Goal: Task Accomplishment & Management: Use online tool/utility

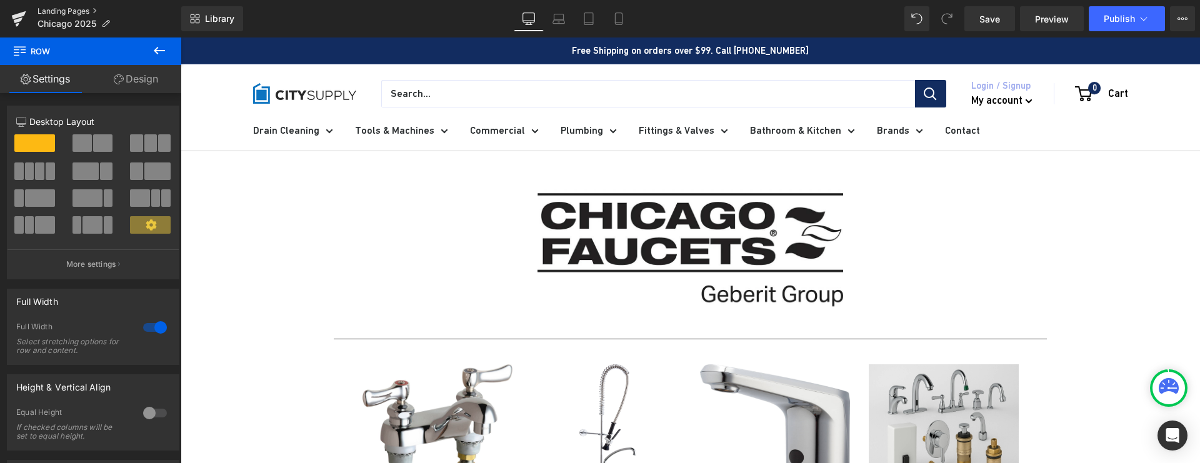
click at [87, 11] on link "Landing Pages" at bounding box center [109, 11] width 144 height 10
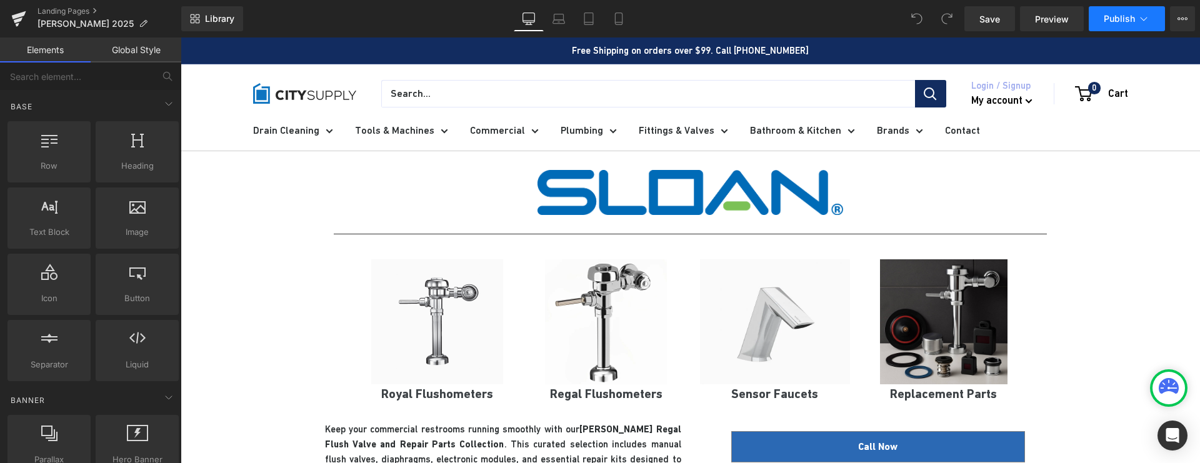
click at [1117, 20] on span "Publish" at bounding box center [1119, 19] width 31 height 10
click at [1177, 20] on icon at bounding box center [1182, 19] width 10 height 10
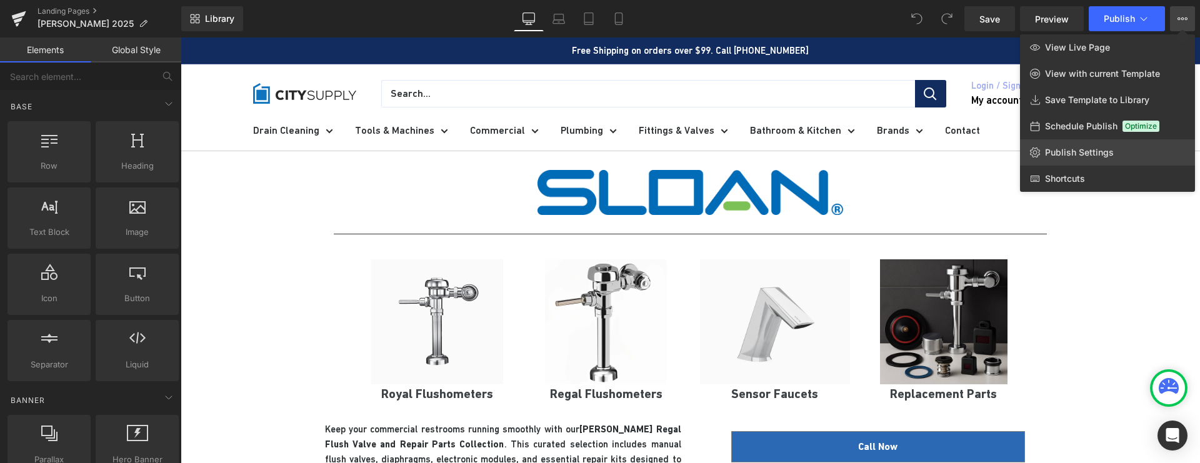
click at [1069, 147] on span "Publish Settings" at bounding box center [1079, 152] width 69 height 11
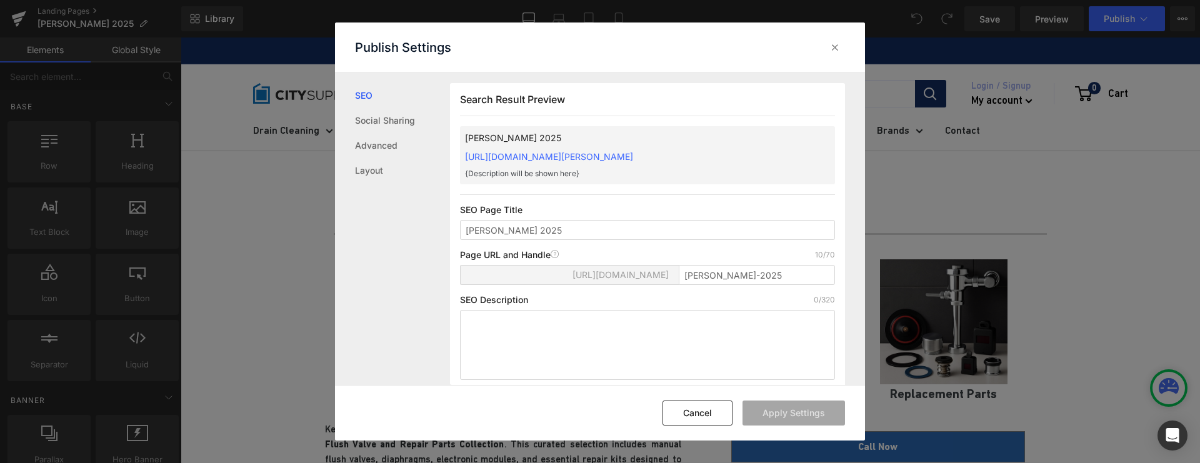
scroll to position [1, 0]
drag, startPoint x: 692, startPoint y: 419, endPoint x: 621, endPoint y: 236, distance: 196.2
click at [692, 419] on button "Cancel" at bounding box center [697, 413] width 70 height 25
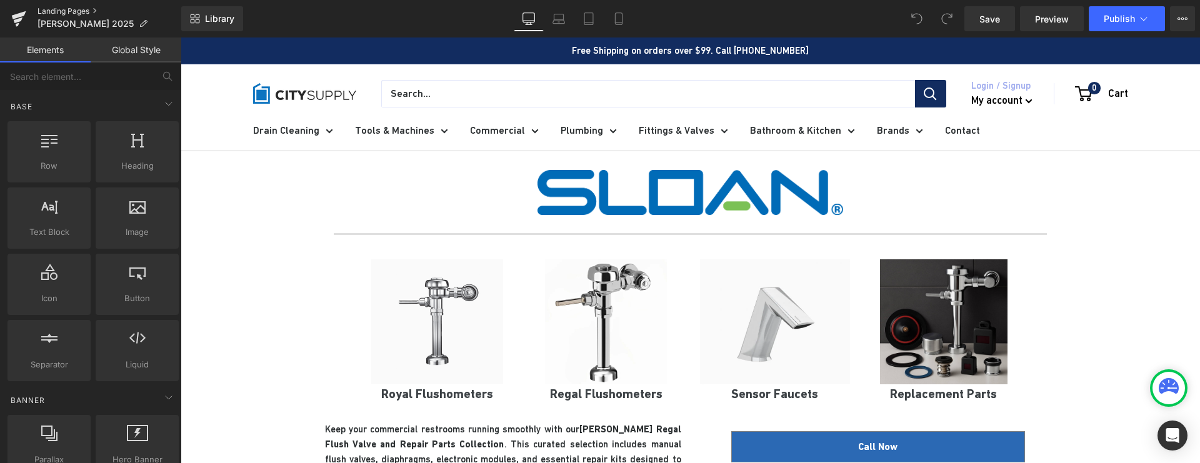
click at [71, 9] on link "Landing Pages" at bounding box center [109, 11] width 144 height 10
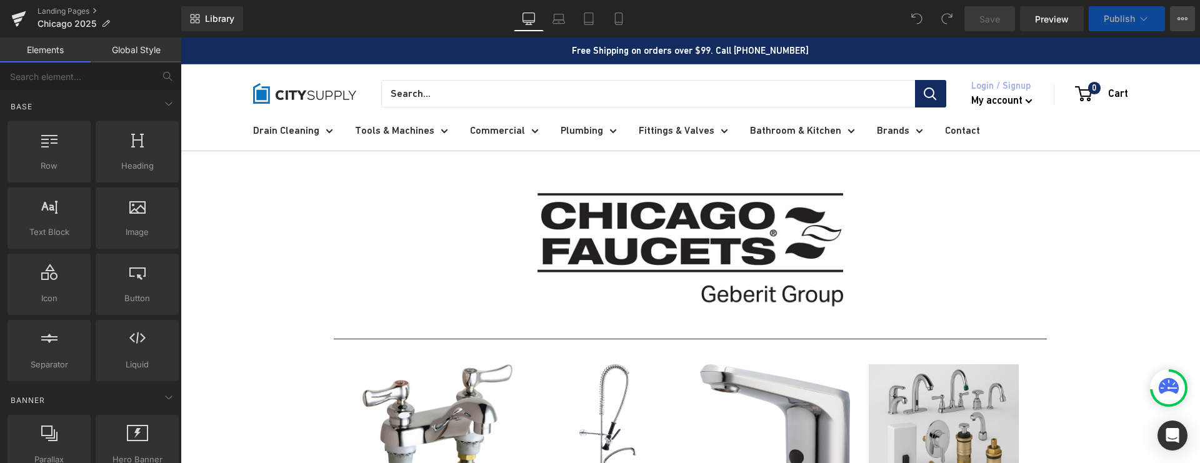
click at [1184, 22] on icon at bounding box center [1182, 19] width 10 height 10
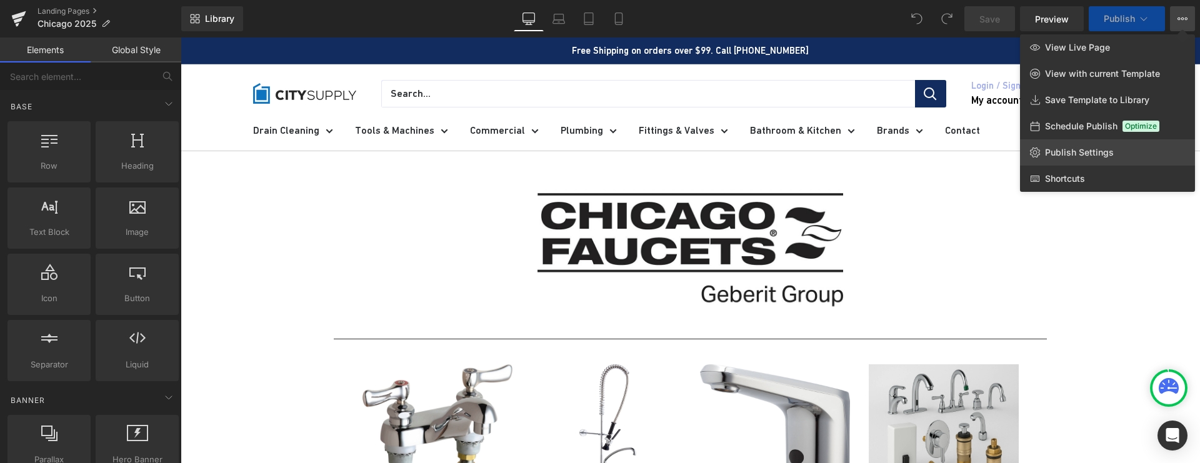
click at [1054, 147] on span "Publish Settings" at bounding box center [1079, 152] width 69 height 11
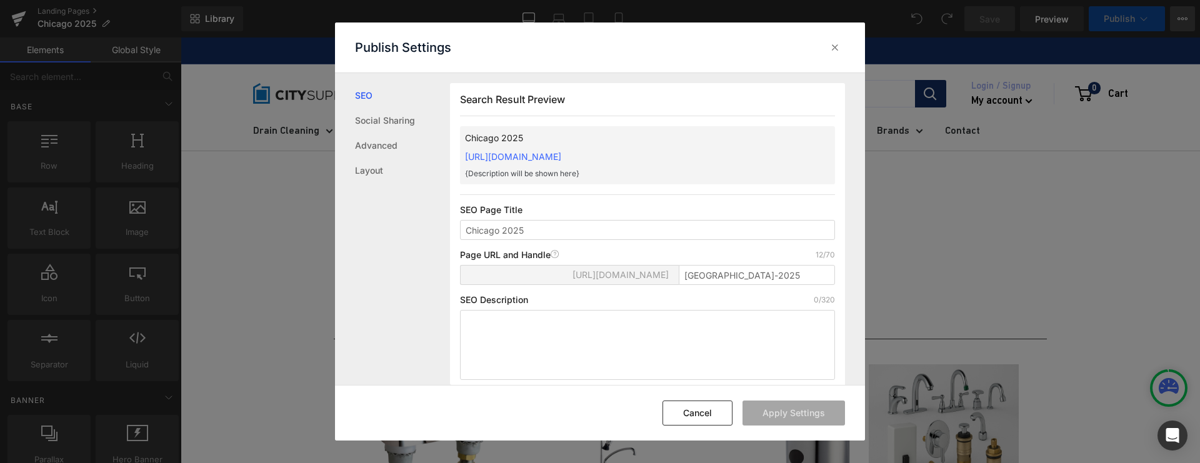
scroll to position [1, 0]
drag, startPoint x: 744, startPoint y: 276, endPoint x: 713, endPoint y: 275, distance: 31.3
click at [713, 275] on input "chicago-2025" at bounding box center [757, 274] width 156 height 20
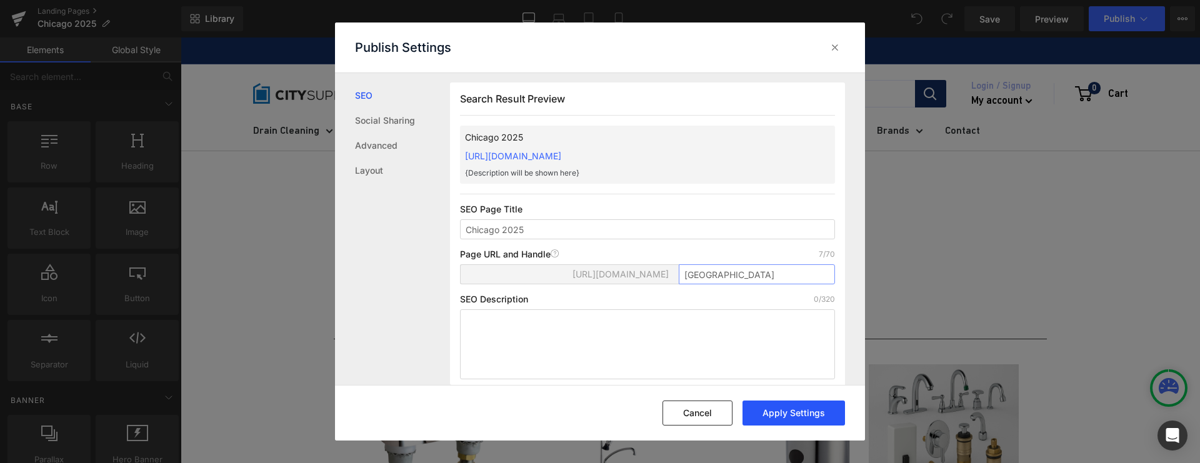
type input "[GEOGRAPHIC_DATA]"
click at [770, 404] on button "Apply Settings" at bounding box center [793, 413] width 102 height 25
click at [384, 121] on link "Social Sharing" at bounding box center [402, 120] width 95 height 25
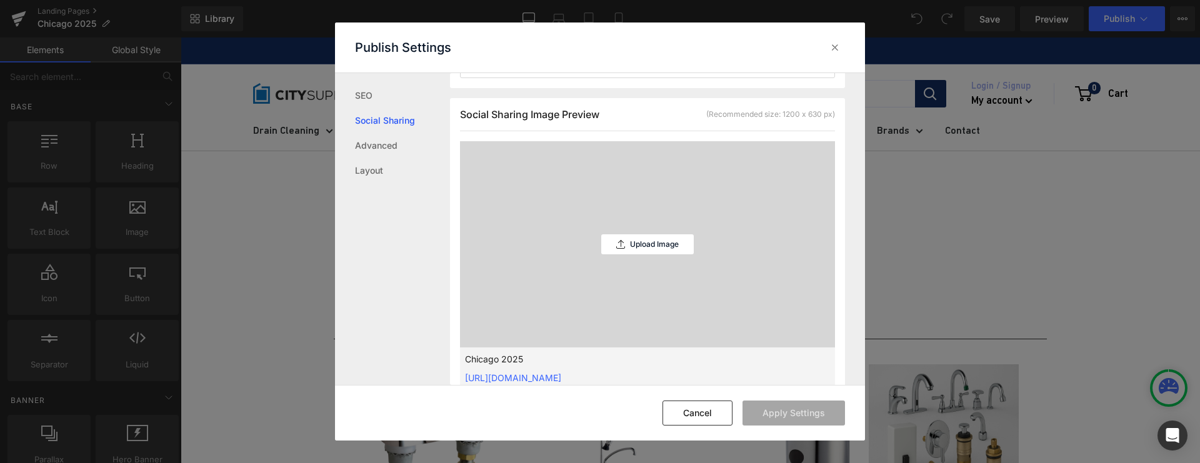
scroll to position [317, 0]
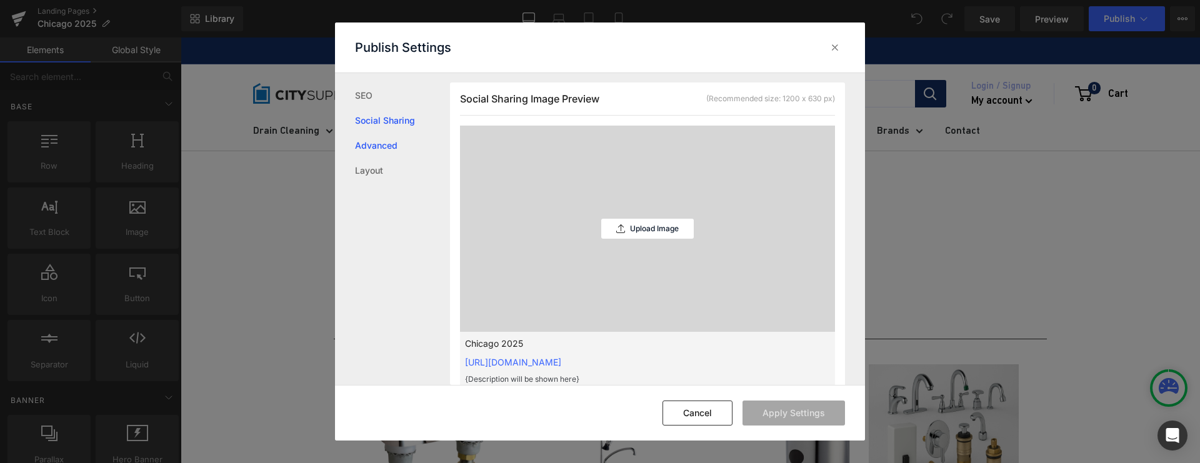
click at [378, 139] on link "Advanced" at bounding box center [402, 145] width 95 height 25
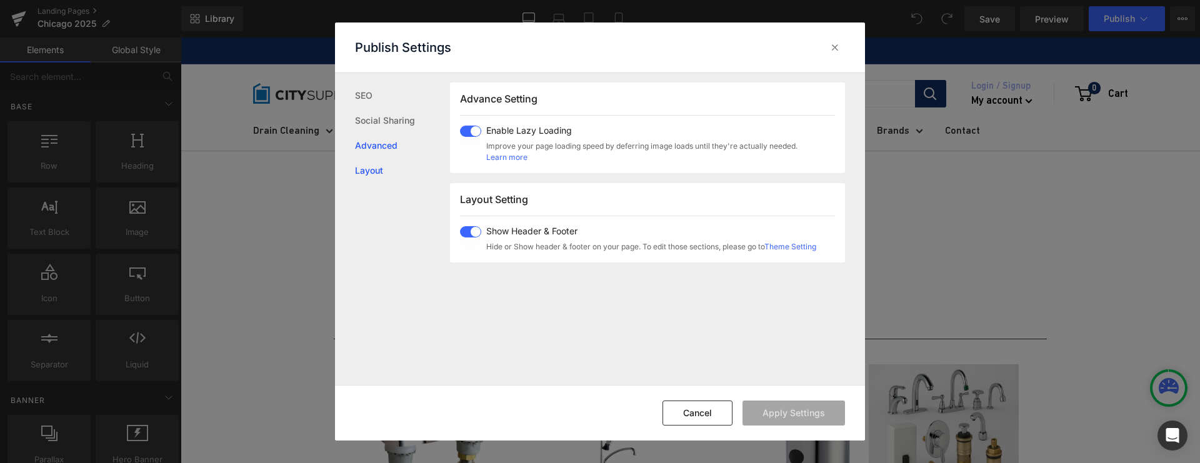
click at [367, 164] on link "Layout" at bounding box center [402, 170] width 95 height 25
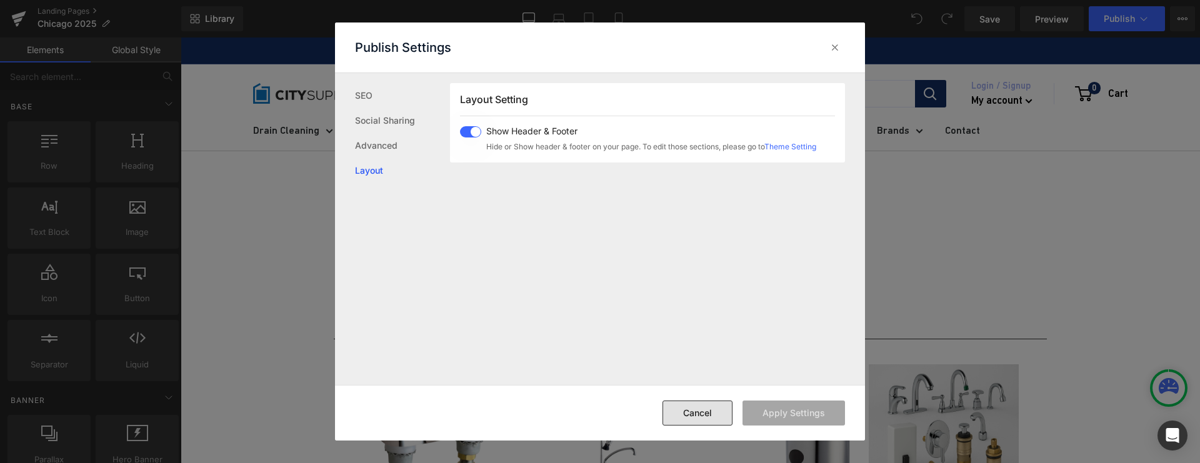
click at [716, 417] on button "Cancel" at bounding box center [697, 413] width 70 height 25
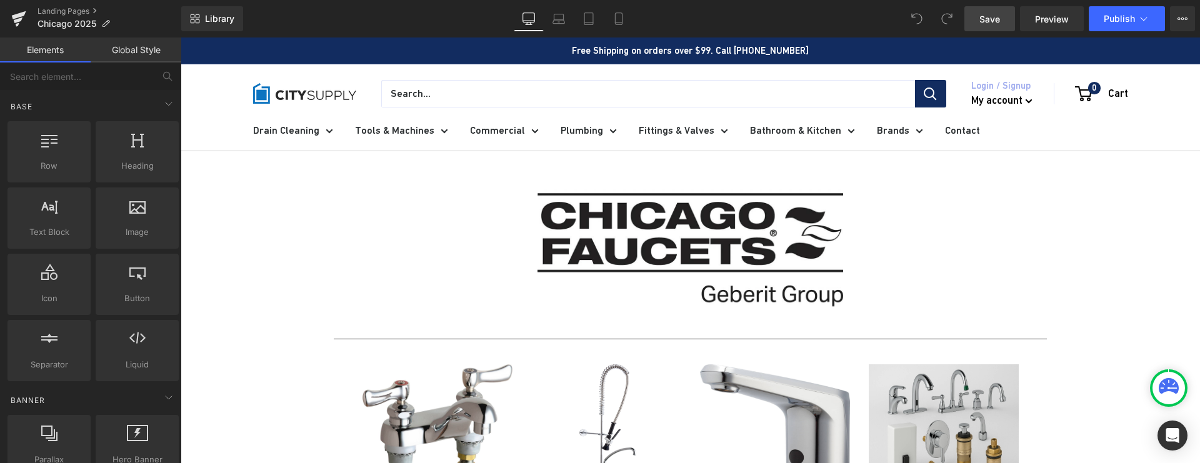
click at [985, 19] on span "Save" at bounding box center [989, 18] width 21 height 13
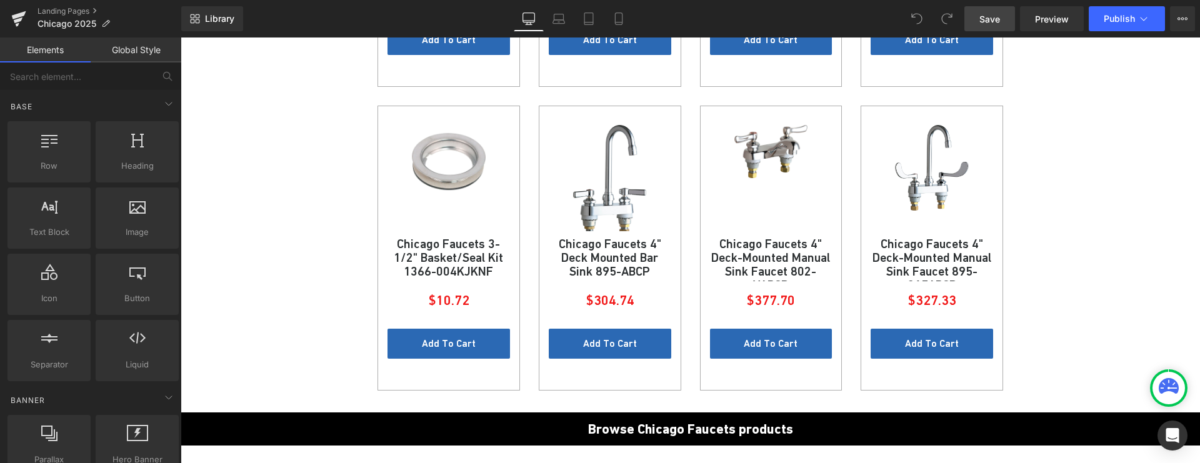
scroll to position [1751, 0]
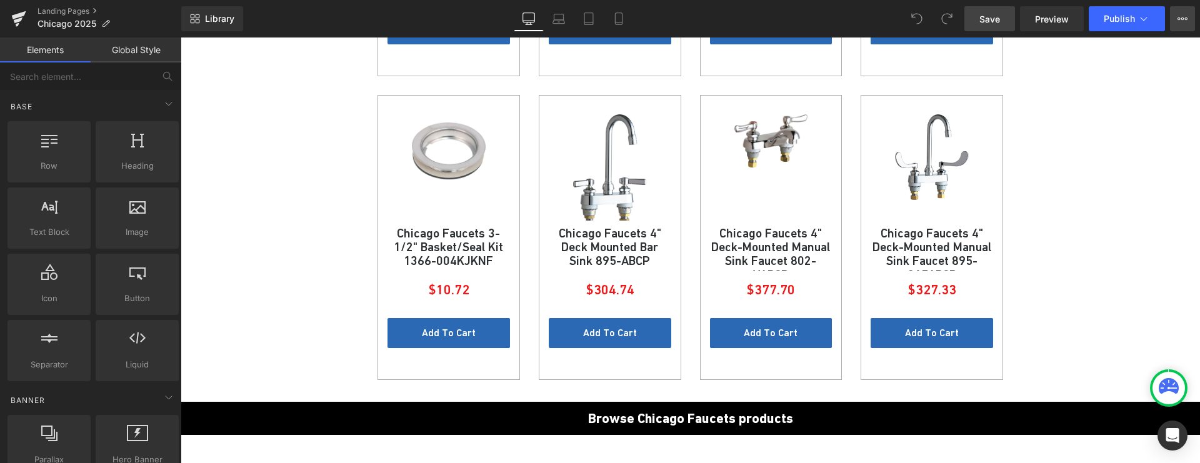
click at [1187, 17] on button "View Live Page View with current Template Save Template to Library Schedule Pub…" at bounding box center [1182, 18] width 25 height 25
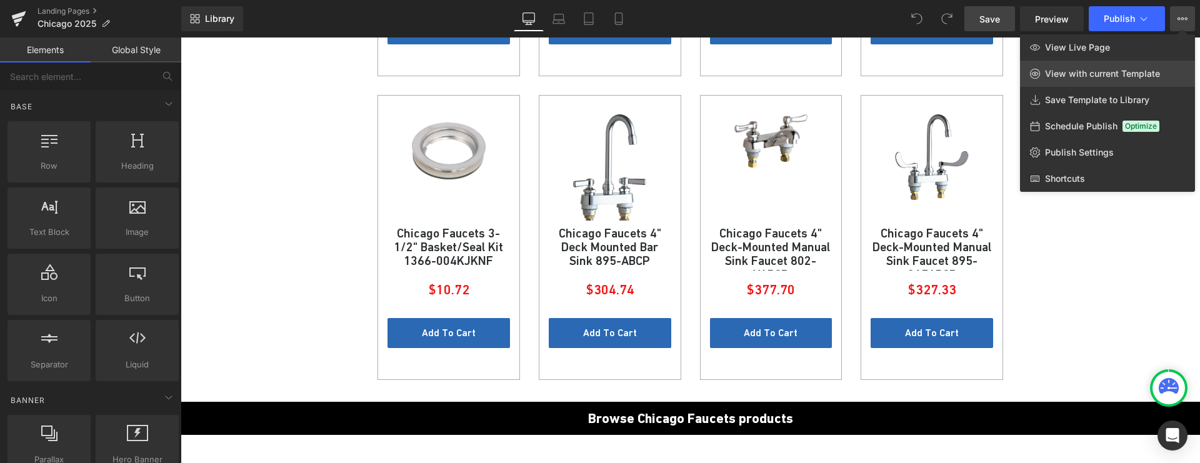
click at [1110, 73] on span "View with current Template" at bounding box center [1102, 73] width 115 height 11
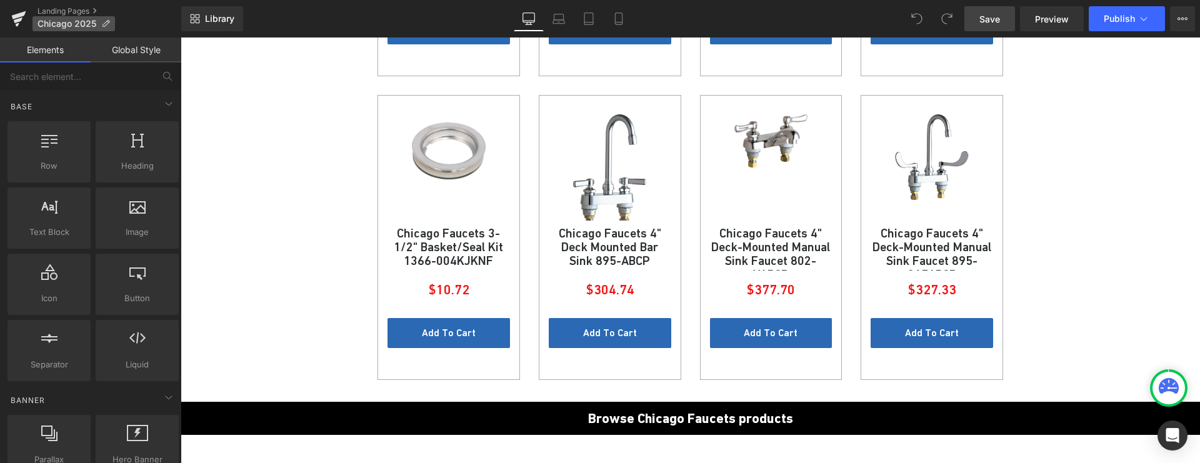
click at [106, 25] on icon at bounding box center [105, 23] width 9 height 9
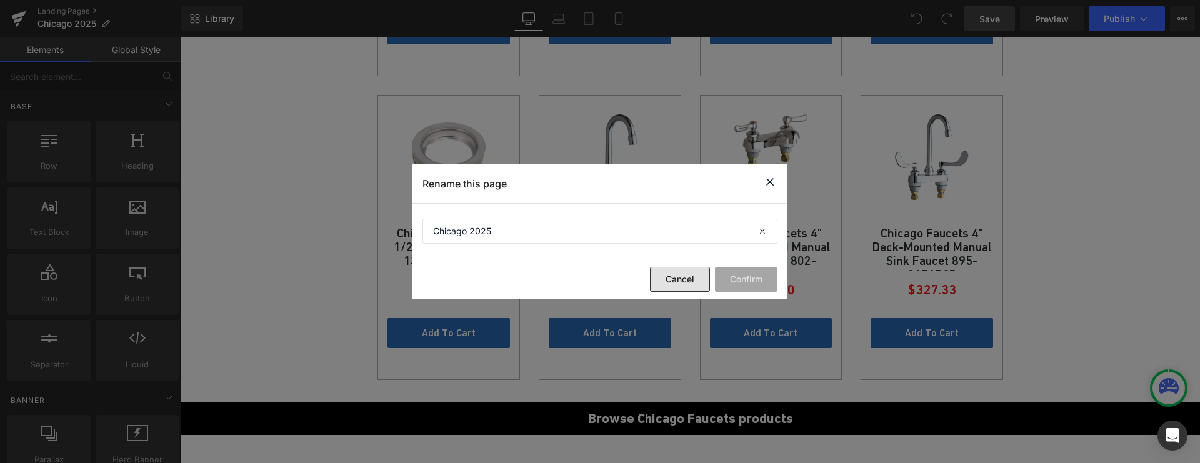
click at [701, 276] on button "Cancel" at bounding box center [680, 279] width 60 height 25
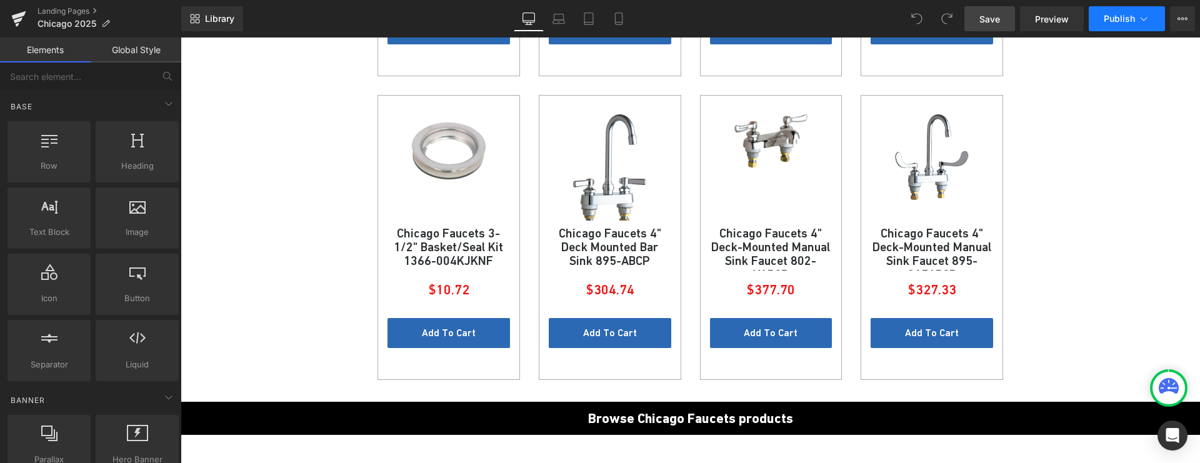
click at [1112, 23] on span "Publish" at bounding box center [1119, 19] width 31 height 10
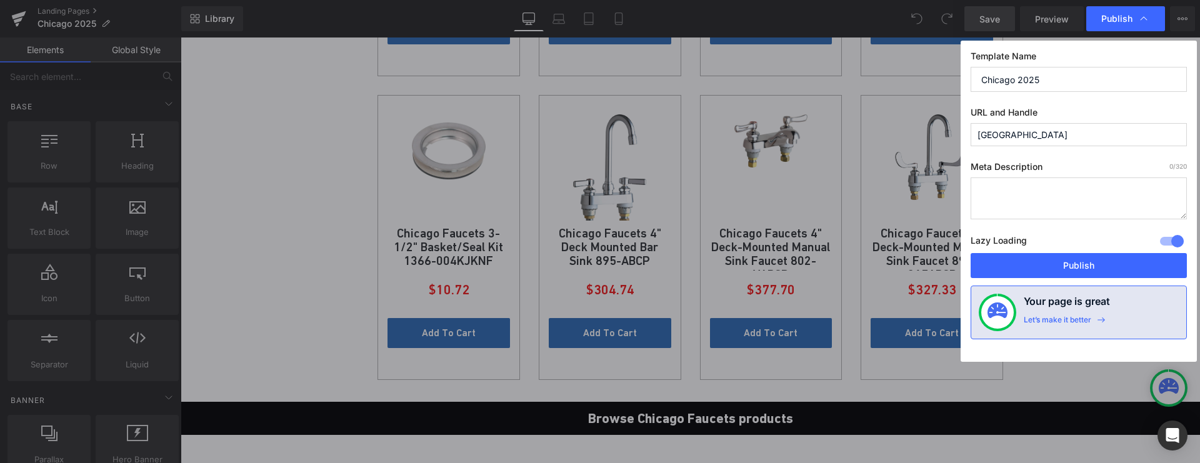
click at [1031, 137] on input "[GEOGRAPHIC_DATA]" at bounding box center [1078, 134] width 216 height 23
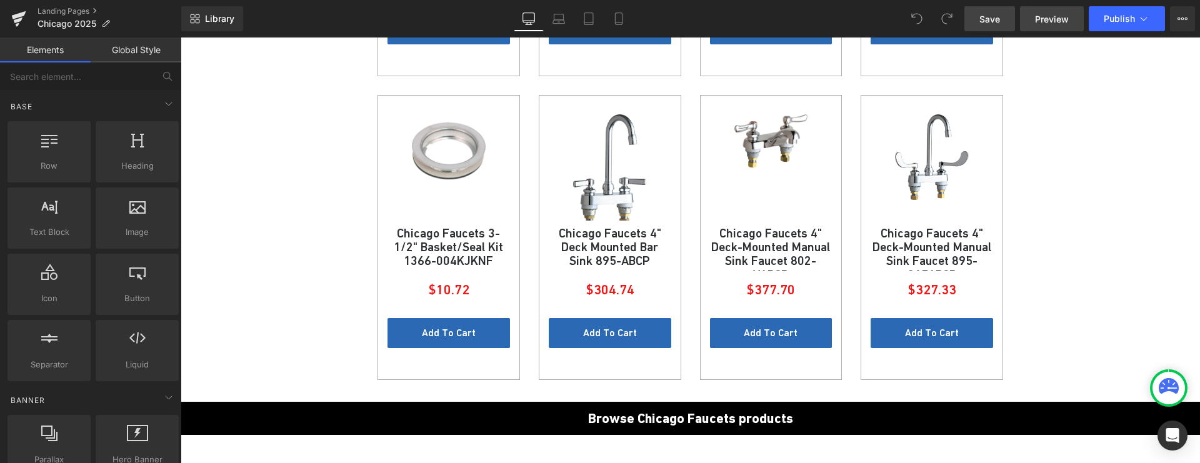
click at [1057, 21] on span "Preview" at bounding box center [1052, 18] width 34 height 13
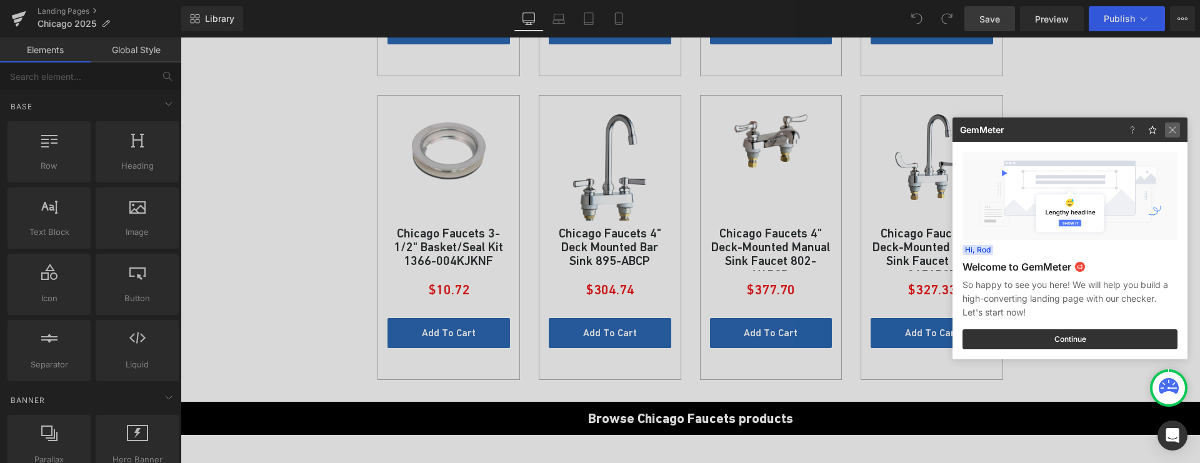
click at [1175, 130] on img at bounding box center [1172, 129] width 15 height 15
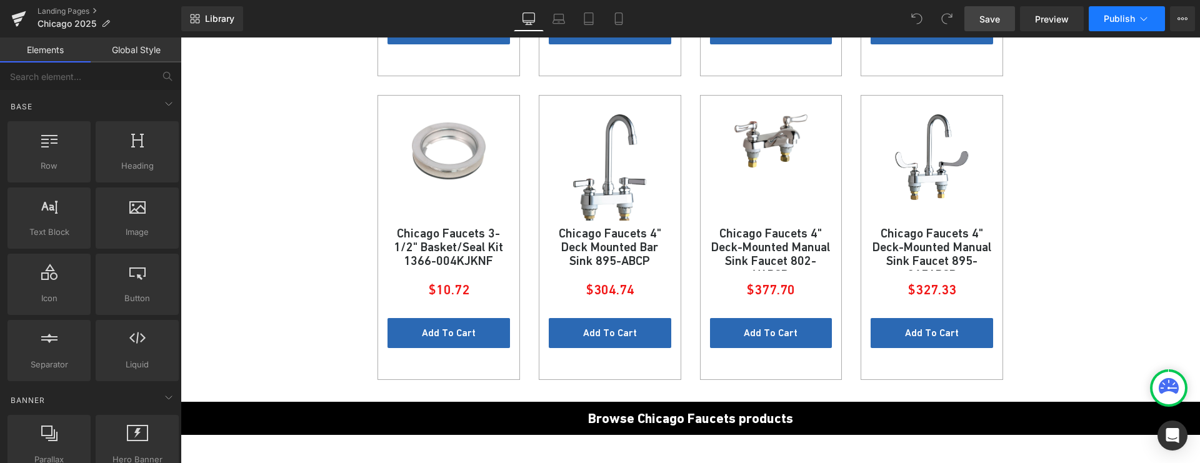
click at [1128, 27] on button "Publish" at bounding box center [1127, 18] width 76 height 25
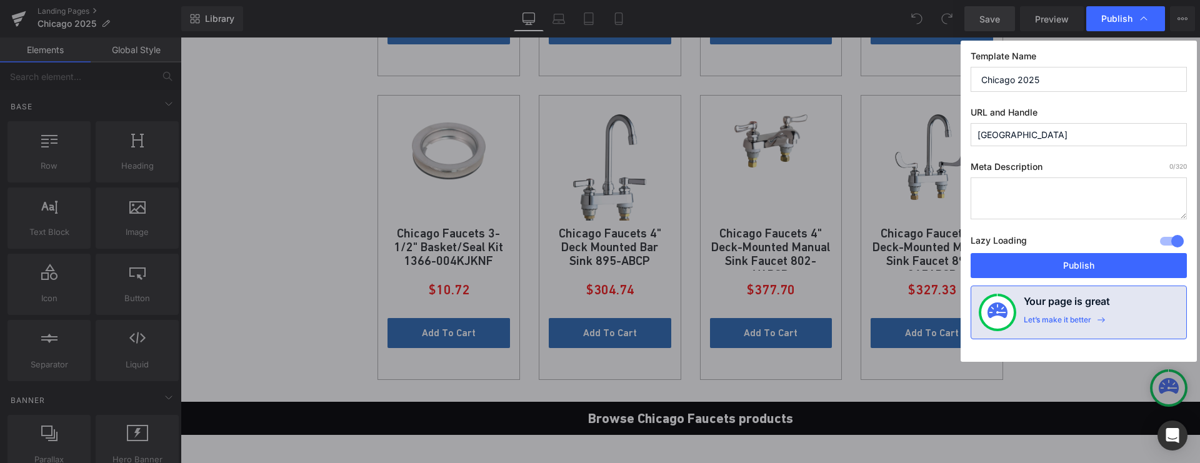
click at [1030, 139] on input "[GEOGRAPHIC_DATA]" at bounding box center [1078, 134] width 216 height 23
type input "chicago-faucets"
click at [1067, 260] on button "Publish" at bounding box center [1078, 265] width 216 height 25
click at [1052, 269] on button "Publish" at bounding box center [1078, 265] width 216 height 25
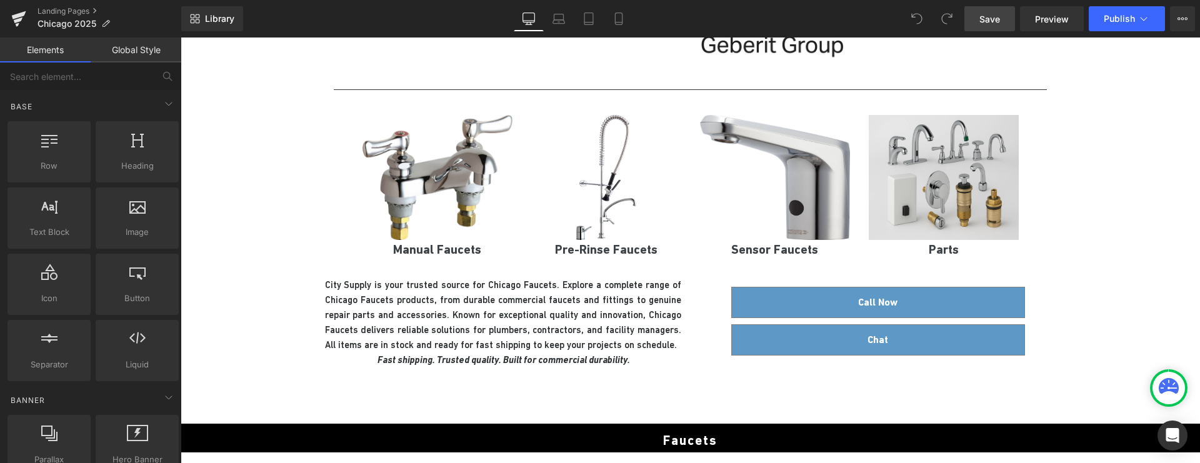
scroll to position [0, 0]
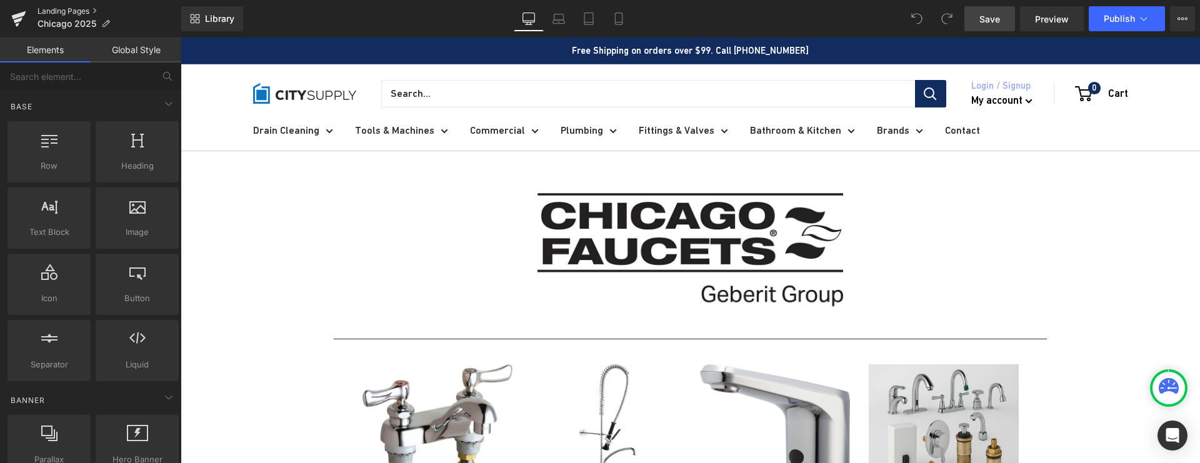
click at [90, 7] on link "Landing Pages" at bounding box center [109, 11] width 144 height 10
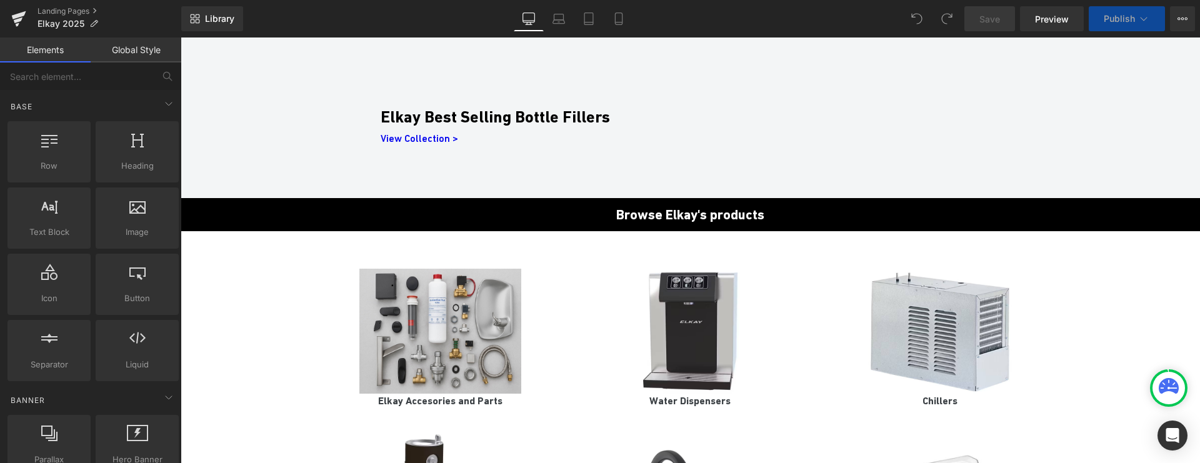
scroll to position [1170, 0]
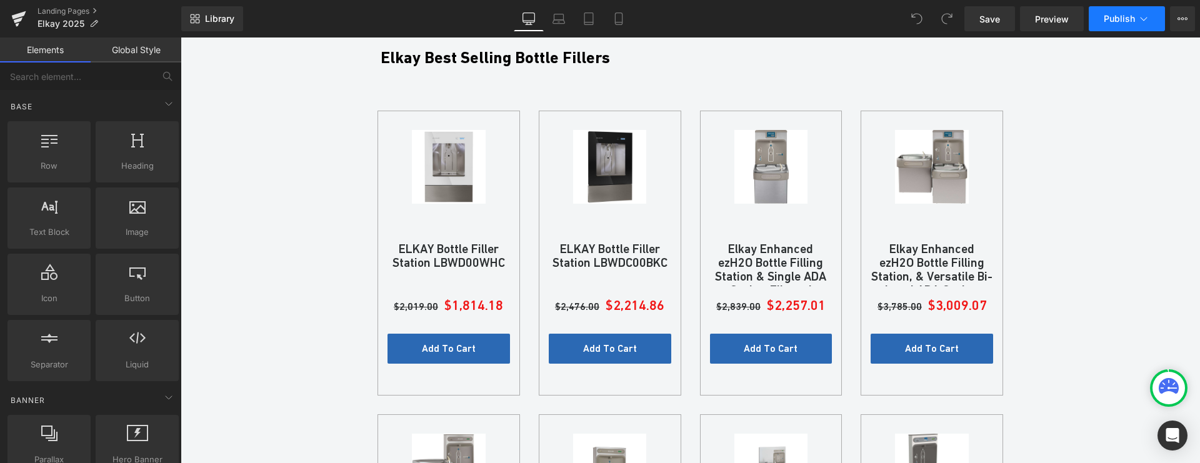
click at [1123, 19] on span "Publish" at bounding box center [1119, 19] width 31 height 10
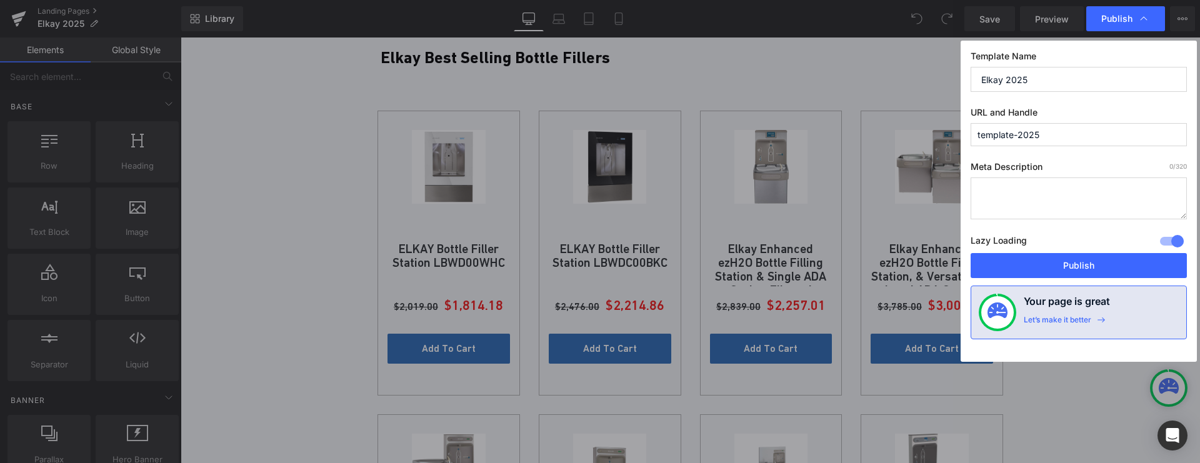
click at [1054, 137] on input "template-2025" at bounding box center [1078, 134] width 216 height 23
drag, startPoint x: 1024, startPoint y: 132, endPoint x: 958, endPoint y: 126, distance: 65.9
click at [958, 126] on div "Publish Template Name Elkay 2025 URL and Handle template-2025 Meta Description …" at bounding box center [600, 231] width 1200 height 463
type input "elkay"
click at [1071, 259] on button "Publish" at bounding box center [1078, 265] width 216 height 25
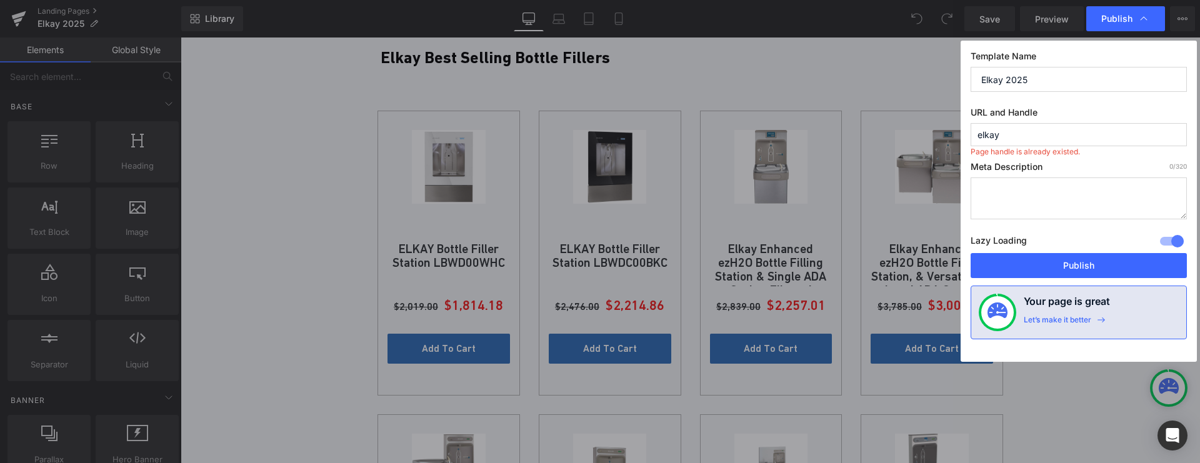
click at [1029, 83] on input "Elkay 2025" at bounding box center [1078, 79] width 216 height 25
click at [1002, 135] on input "elkay" at bounding box center [1078, 134] width 216 height 23
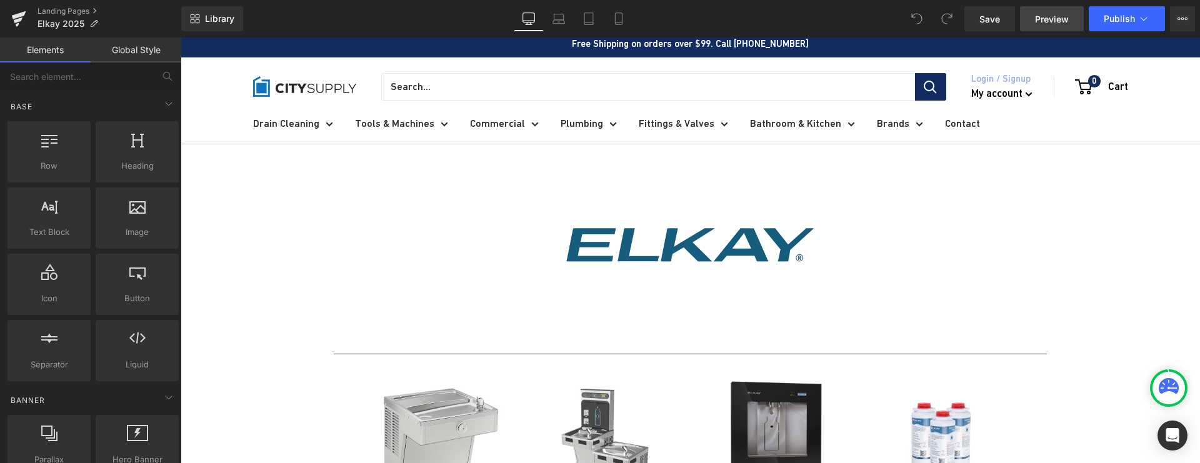
scroll to position [0, 0]
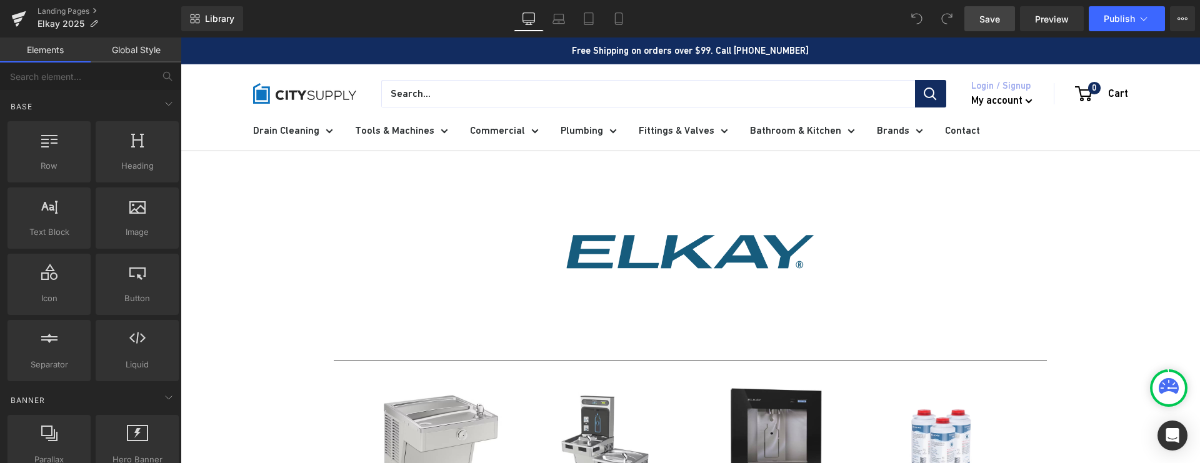
drag, startPoint x: 1001, startPoint y: 21, endPoint x: 382, endPoint y: 96, distance: 623.7
click at [1001, 21] on link "Save" at bounding box center [989, 18] width 51 height 25
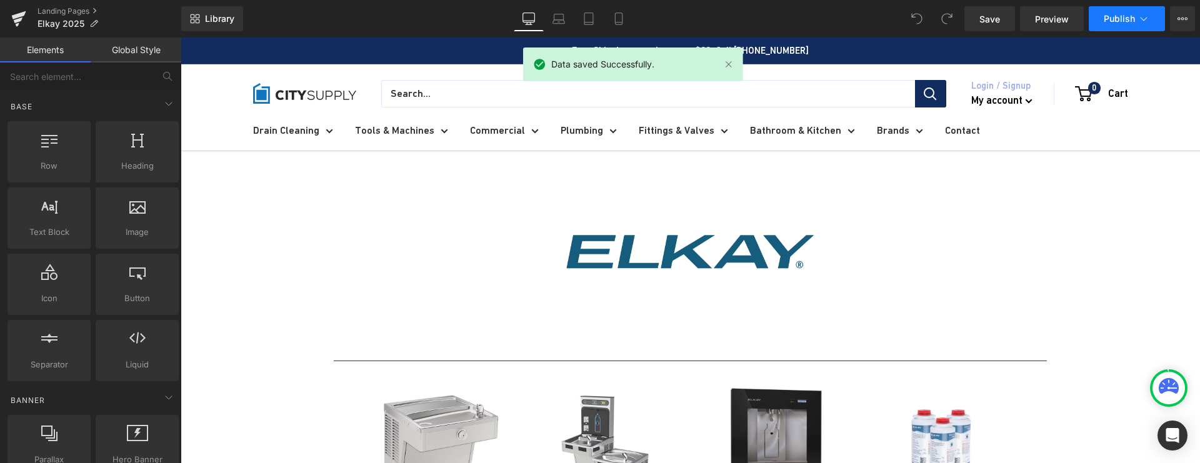
click at [1137, 17] on icon at bounding box center [1143, 18] width 12 height 12
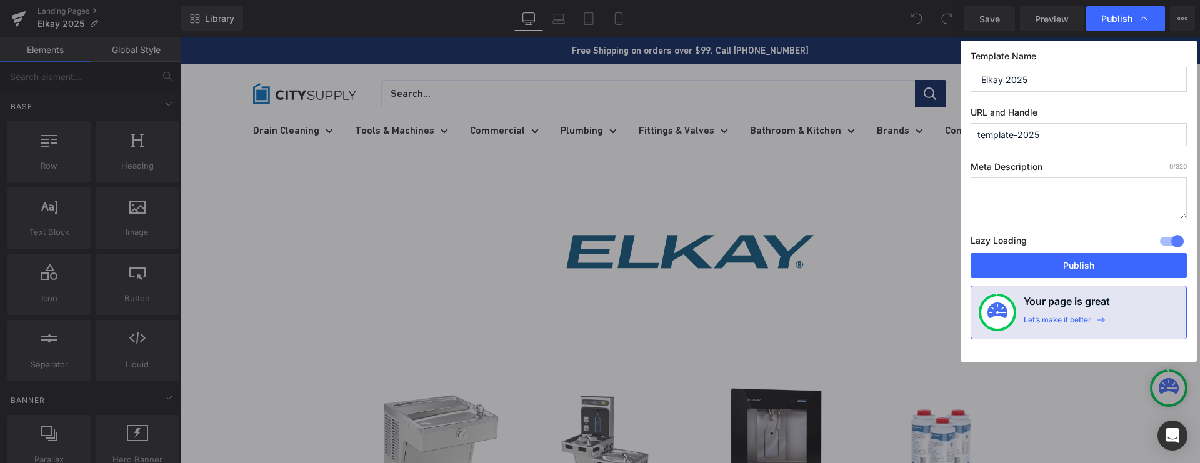
click at [1042, 136] on input "template-2025" at bounding box center [1078, 134] width 216 height 23
drag, startPoint x: 1044, startPoint y: 136, endPoint x: 955, endPoint y: 136, distance: 89.4
click at [955, 136] on div "Publish Template Name Elkay 2025 URL and Handle template-2025 Meta Description …" at bounding box center [600, 231] width 1200 height 463
type input "elkay"
click at [1140, 21] on icon at bounding box center [1143, 18] width 12 height 12
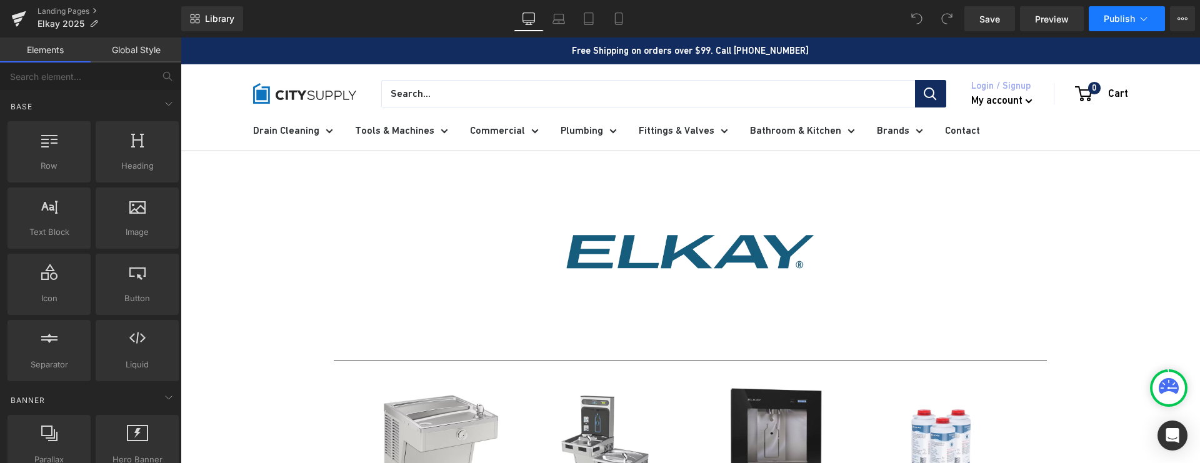
click at [1147, 20] on icon at bounding box center [1143, 18] width 12 height 12
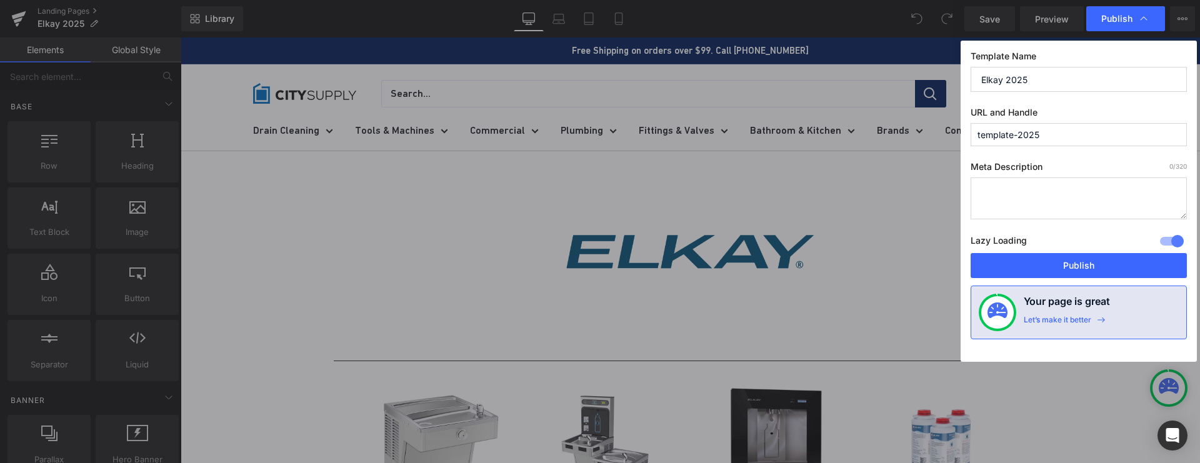
drag, startPoint x: 1049, startPoint y: 134, endPoint x: 947, endPoint y: 134, distance: 101.2
click at [947, 134] on div "Publish Template Name Elkay 2025 URL and Handle template-2025 Meta Description …" at bounding box center [600, 231] width 1200 height 463
click at [1003, 136] on input "elkay-2025" at bounding box center [1078, 134] width 216 height 23
drag, startPoint x: 1002, startPoint y: 134, endPoint x: 1018, endPoint y: 173, distance: 41.8
click at [1002, 135] on input "elkay 2025" at bounding box center [1078, 134] width 216 height 23
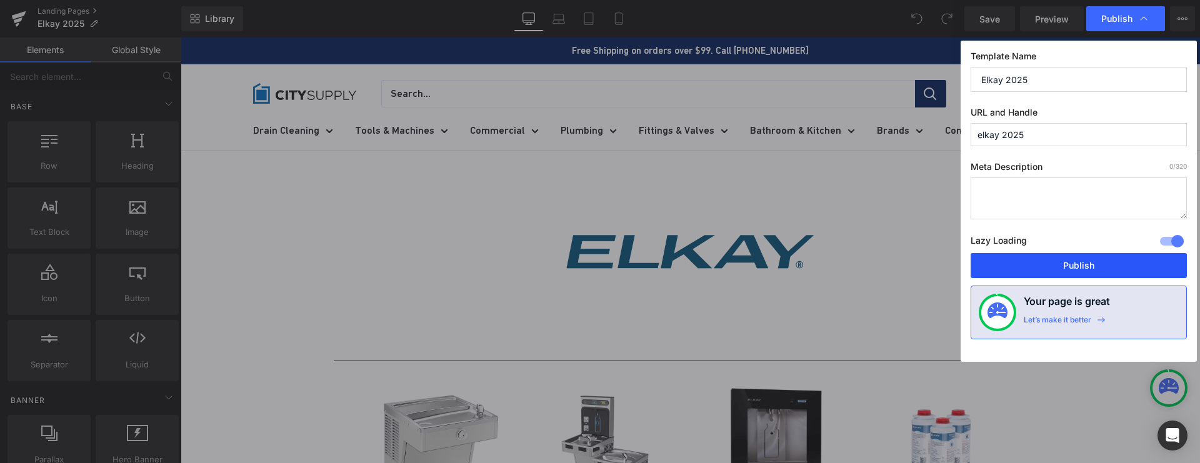
type input "elkay-2025"
click at [1037, 266] on button "Publish" at bounding box center [1078, 265] width 216 height 25
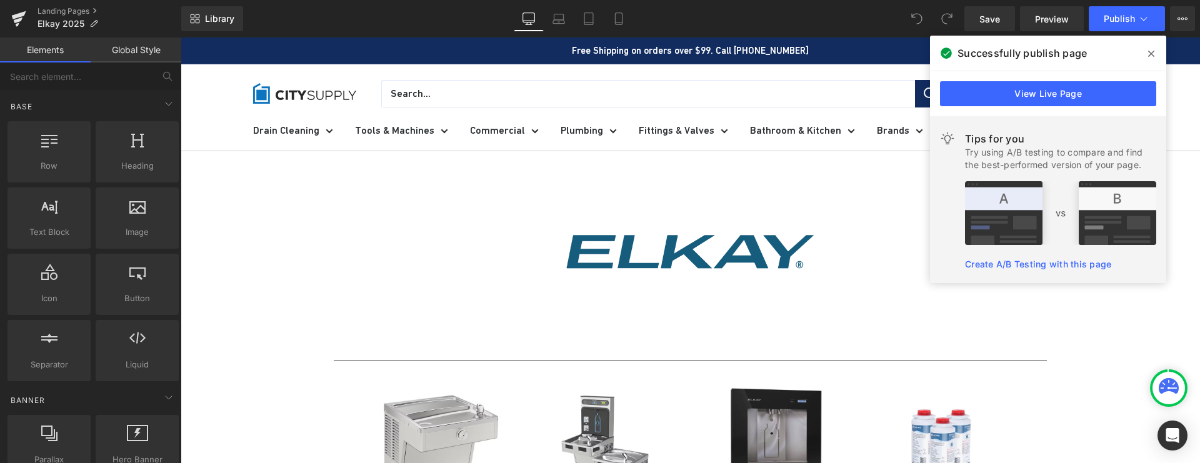
drag, startPoint x: 1152, startPoint y: 51, endPoint x: 968, endPoint y: 14, distance: 187.4
click at [1152, 51] on icon at bounding box center [1151, 54] width 6 height 10
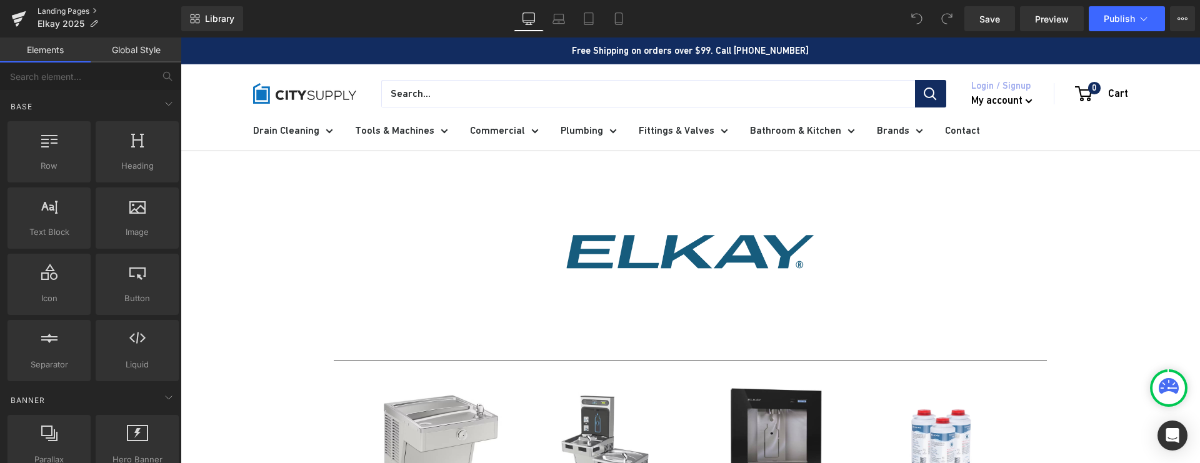
click at [78, 12] on link "Landing Pages" at bounding box center [109, 11] width 144 height 10
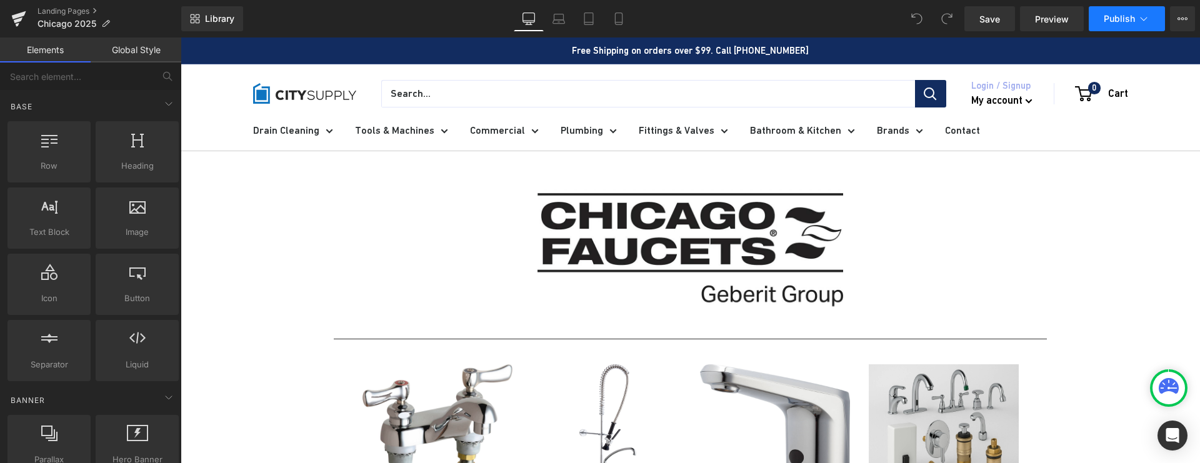
click at [1139, 14] on icon at bounding box center [1143, 18] width 12 height 12
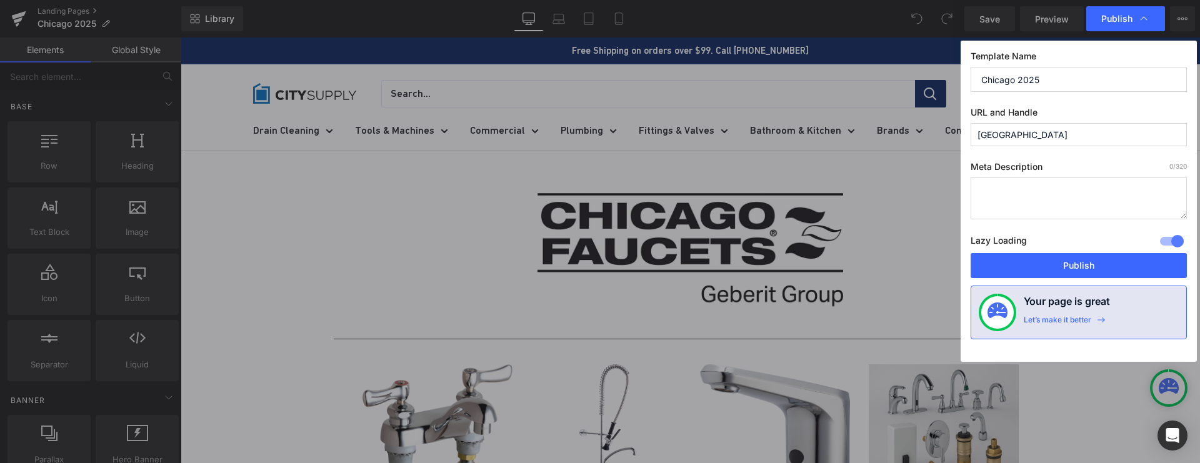
click at [1026, 130] on input "[GEOGRAPHIC_DATA]" at bounding box center [1078, 134] width 216 height 23
click at [1081, 107] on label "URL and Handle" at bounding box center [1078, 115] width 216 height 16
drag, startPoint x: 1050, startPoint y: 261, endPoint x: 869, endPoint y: 223, distance: 185.1
click at [1050, 261] on button "Publish" at bounding box center [1078, 265] width 216 height 25
